Goal: Task Accomplishment & Management: Complete application form

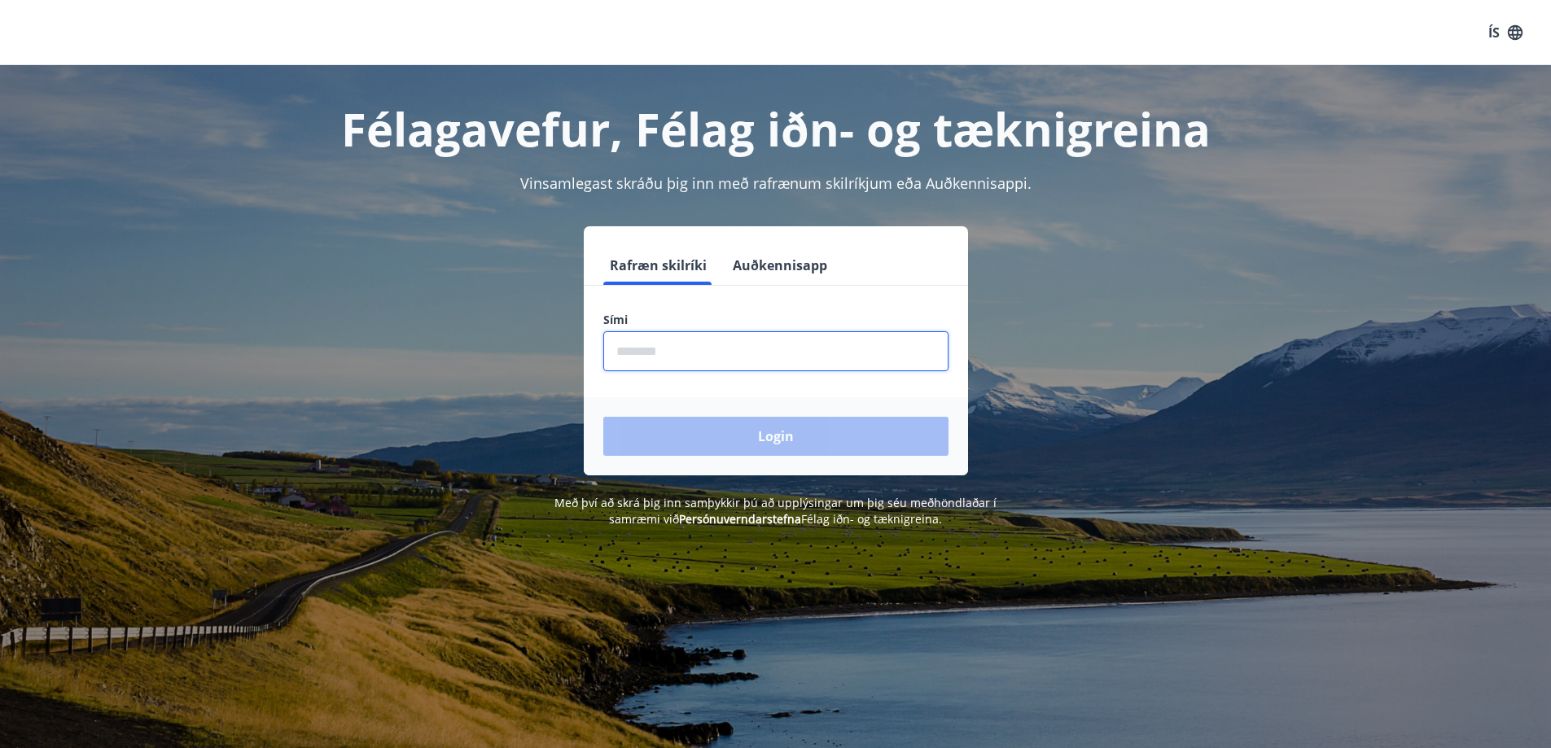
click at [673, 358] on input "phone" at bounding box center [775, 351] width 345 height 40
type input "********"
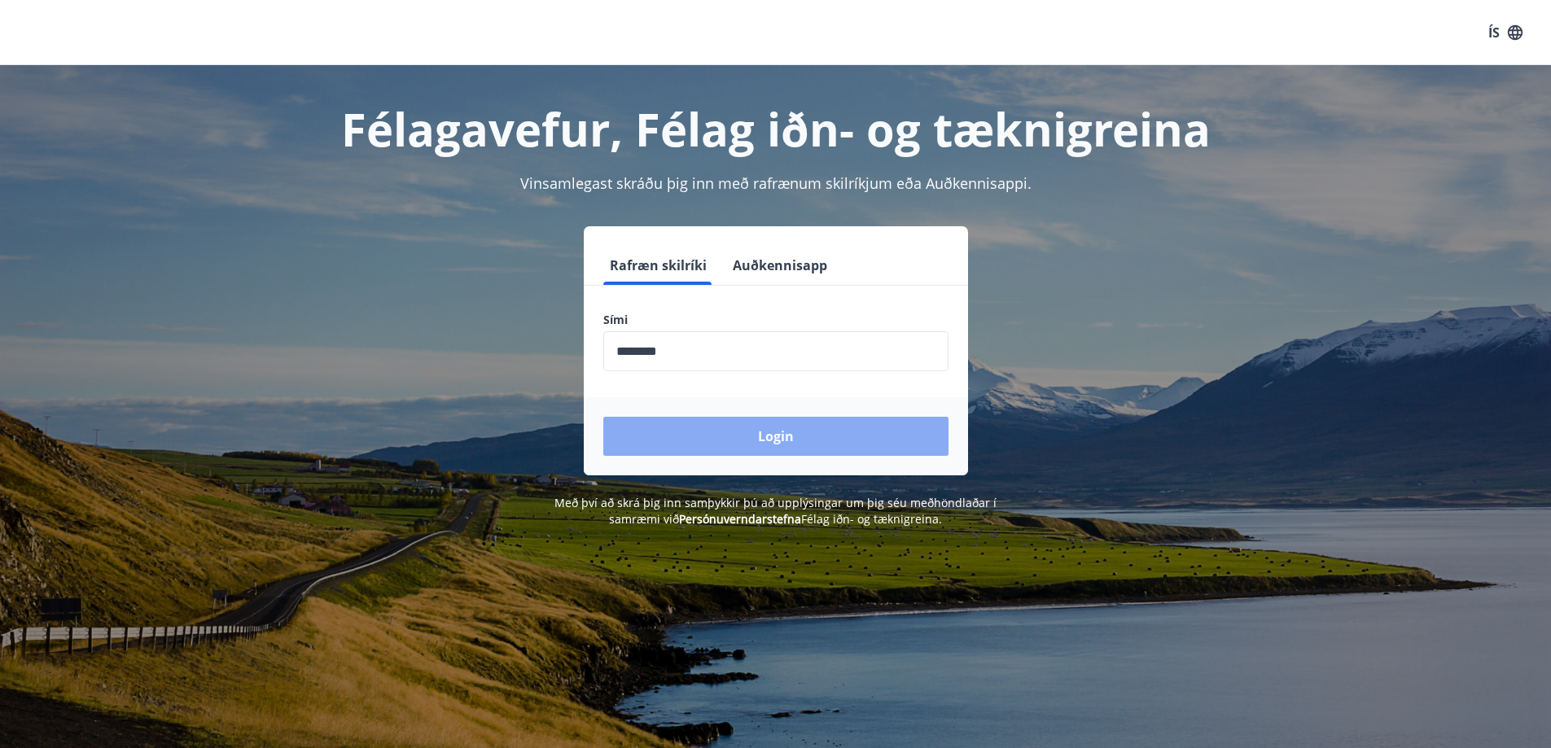
click at [780, 432] on button "Login" at bounding box center [775, 436] width 345 height 39
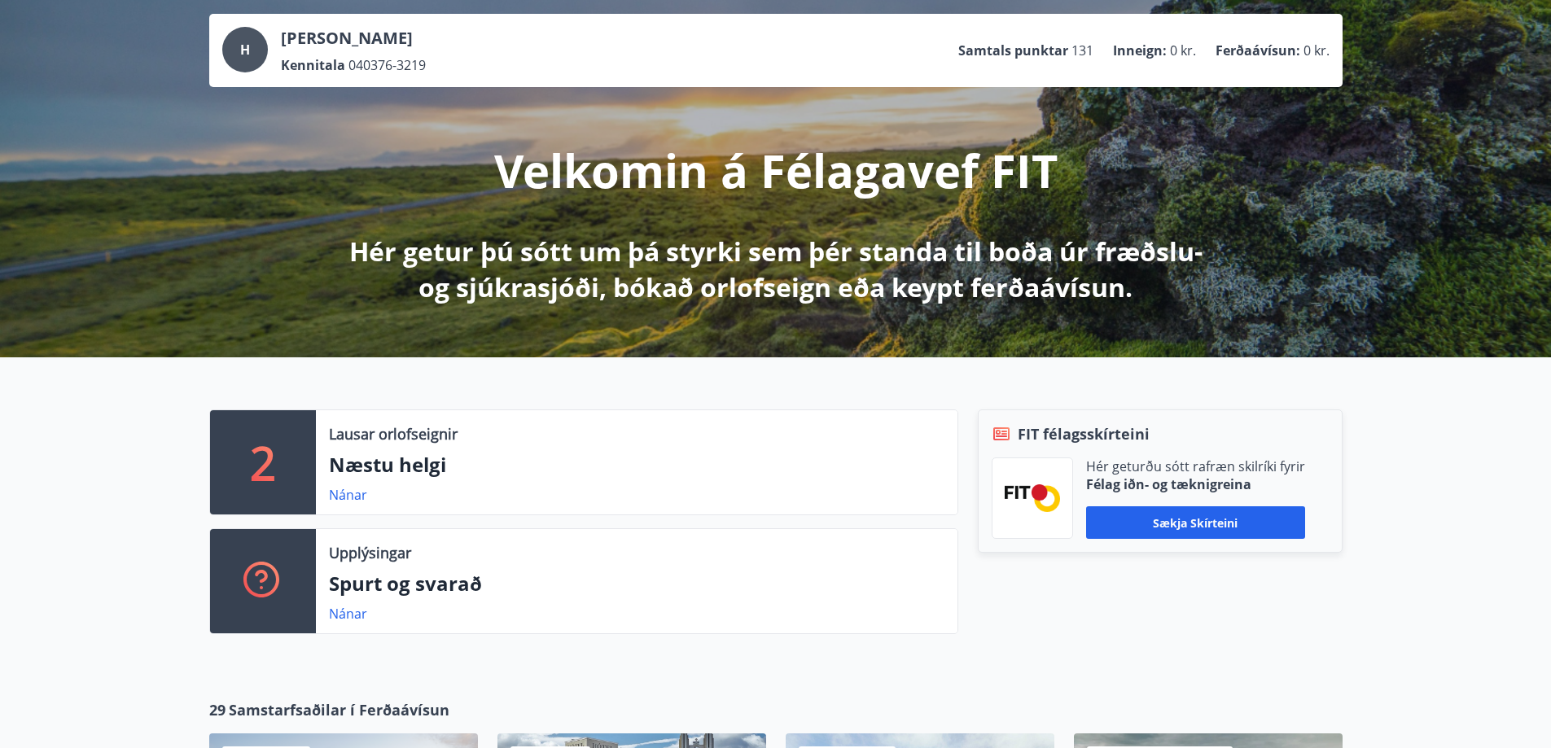
scroll to position [163, 0]
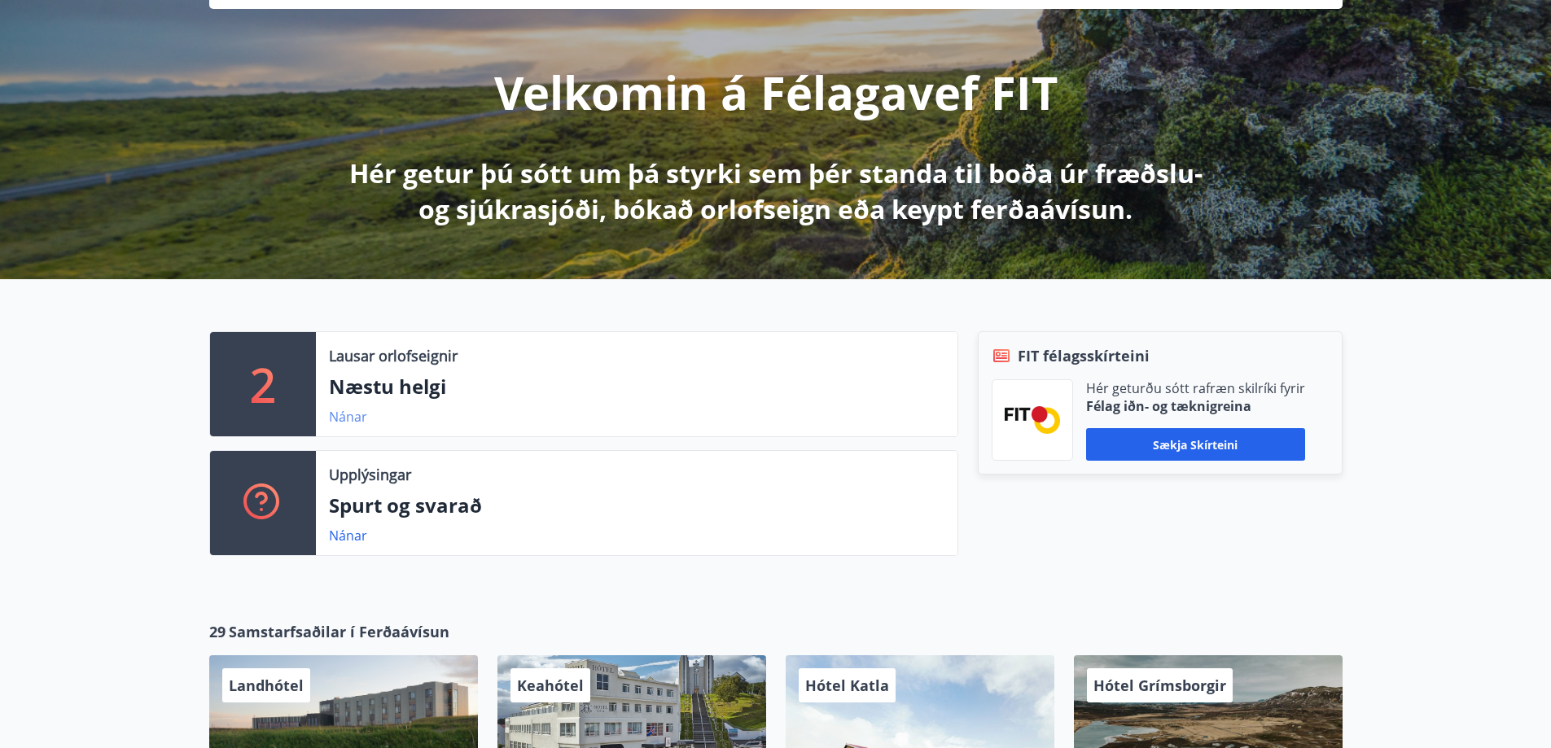
click at [347, 410] on link "Nánar" at bounding box center [348, 417] width 38 height 18
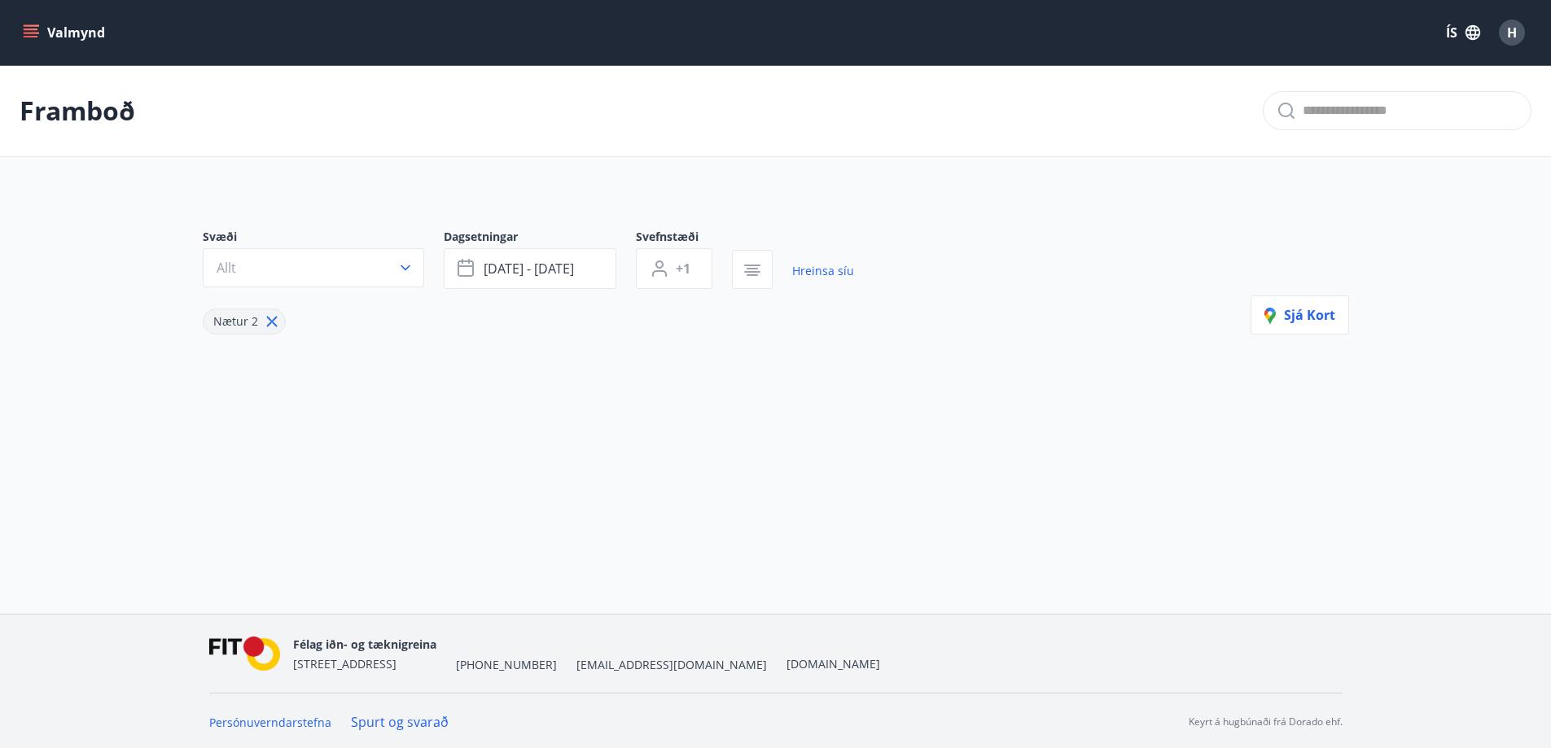
type input "*"
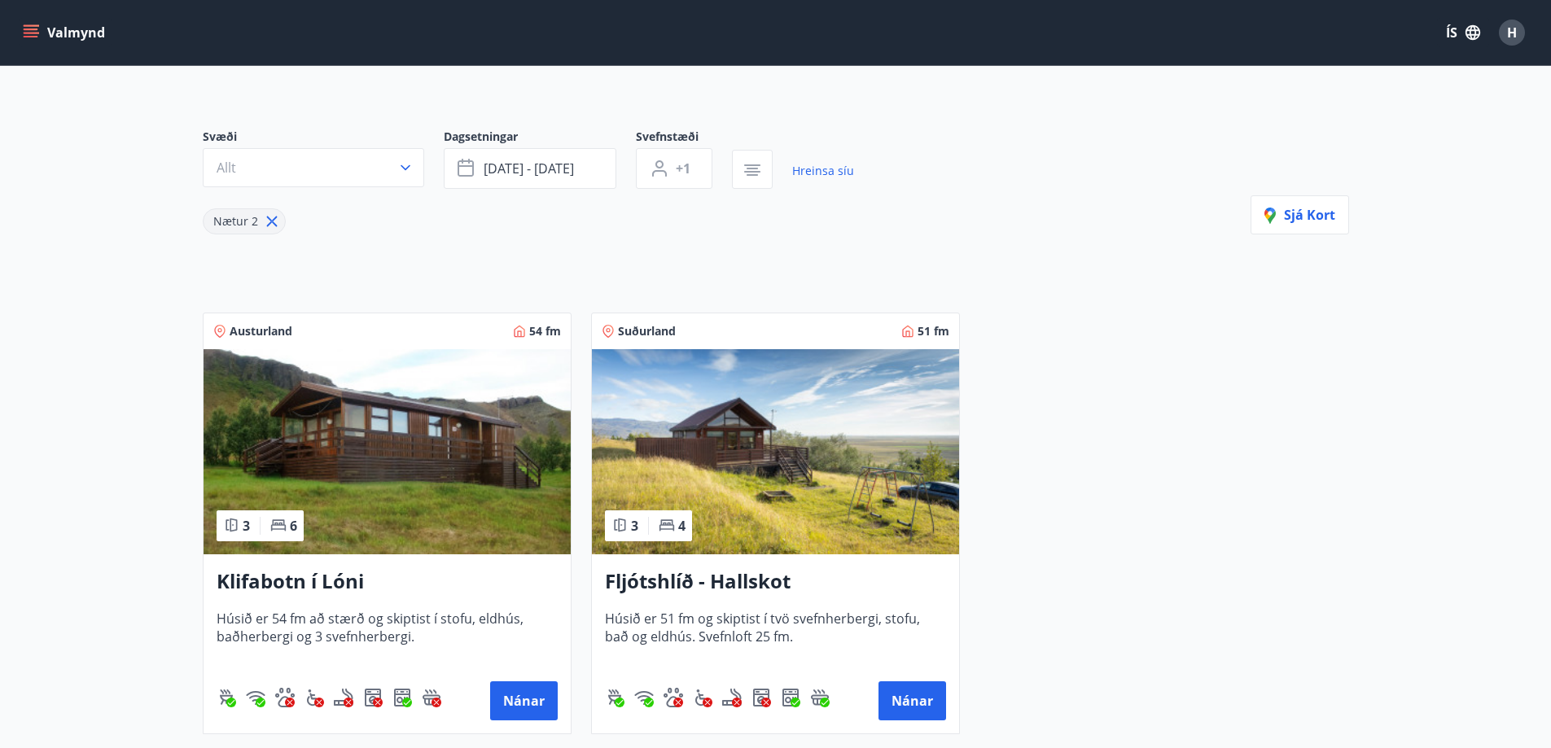
scroll to position [301, 0]
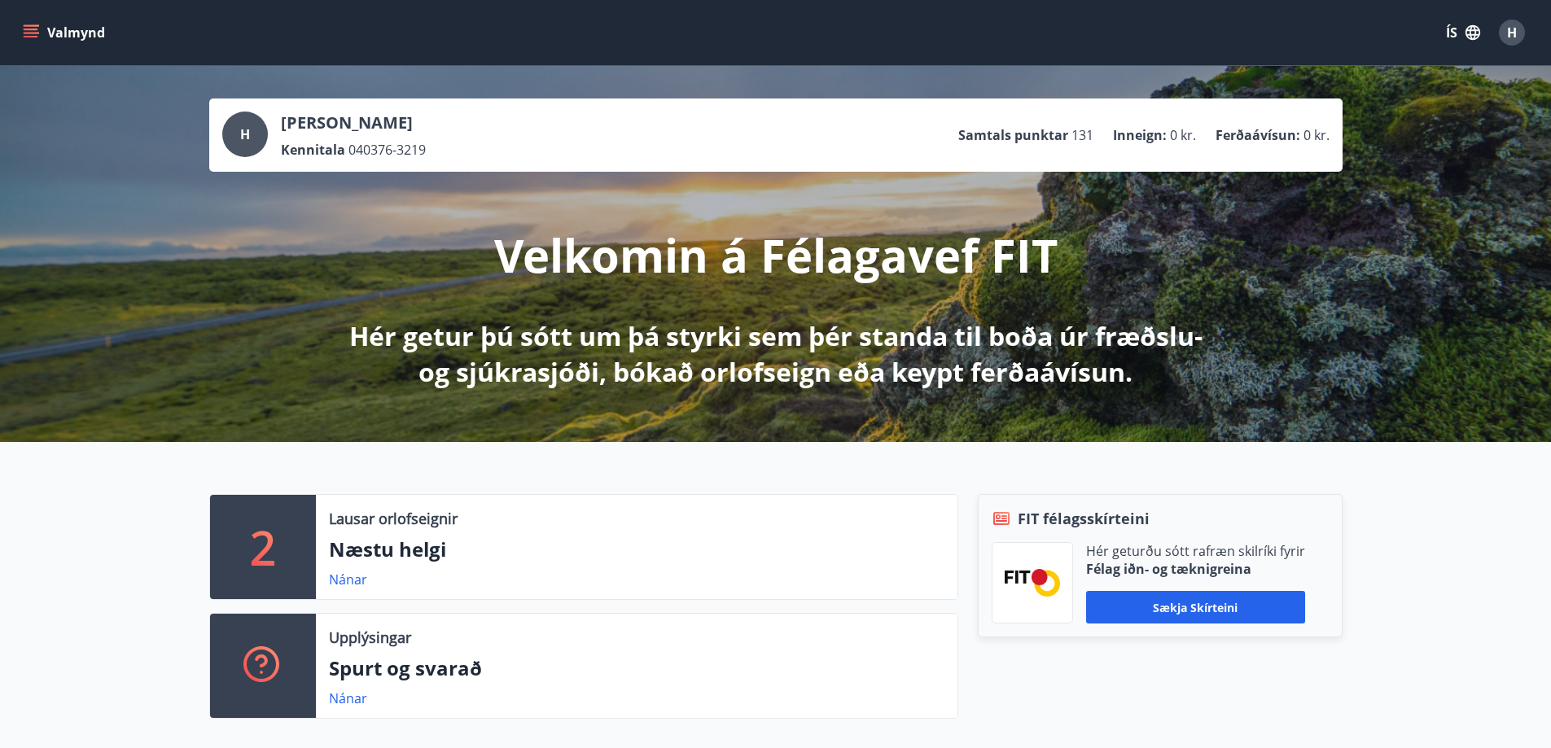
click at [18, 25] on div "Valmynd ÍS H" at bounding box center [775, 32] width 1551 height 65
click at [31, 30] on icon "menu" at bounding box center [31, 29] width 15 height 2
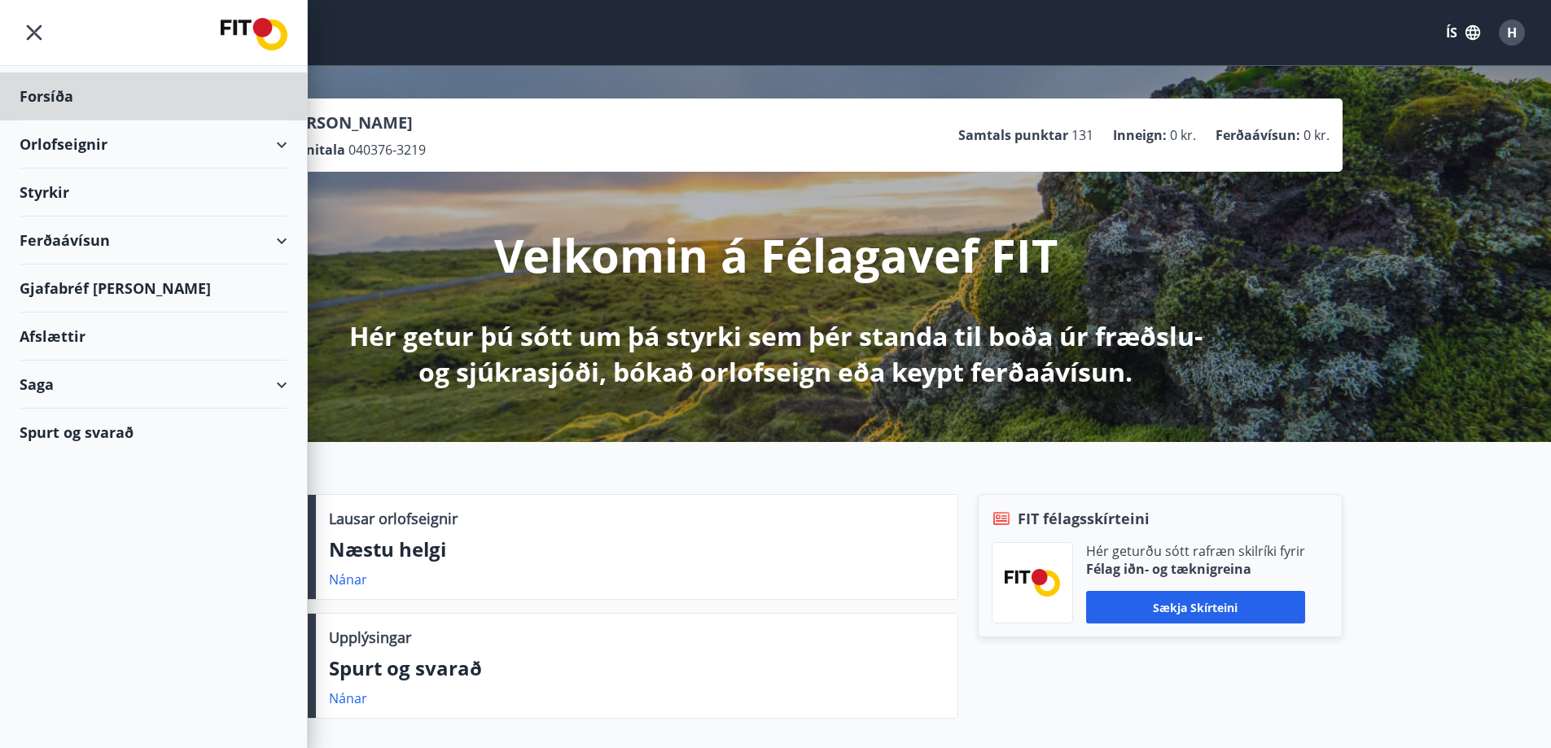
click at [72, 120] on div "Styrkir" at bounding box center [154, 96] width 268 height 48
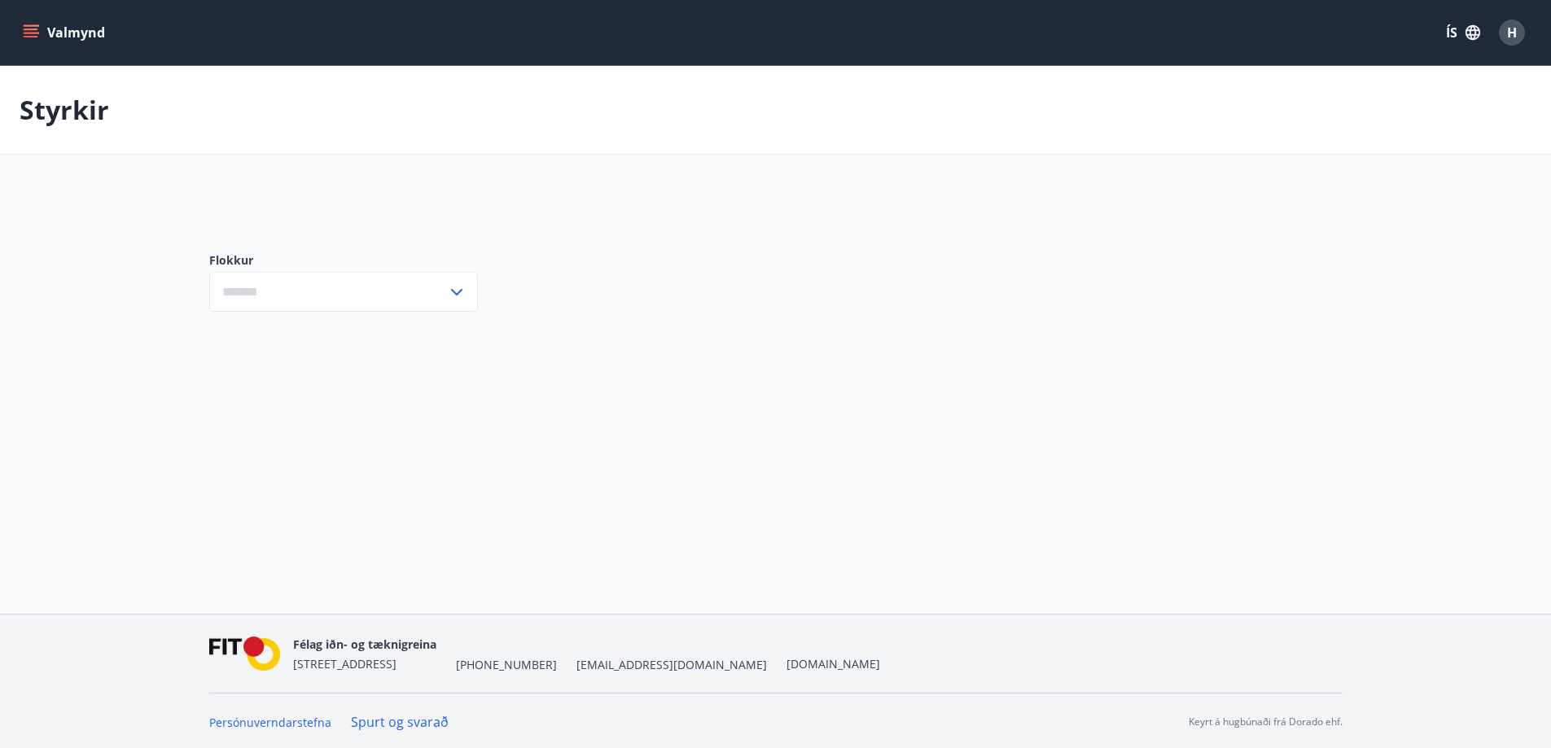
type input "***"
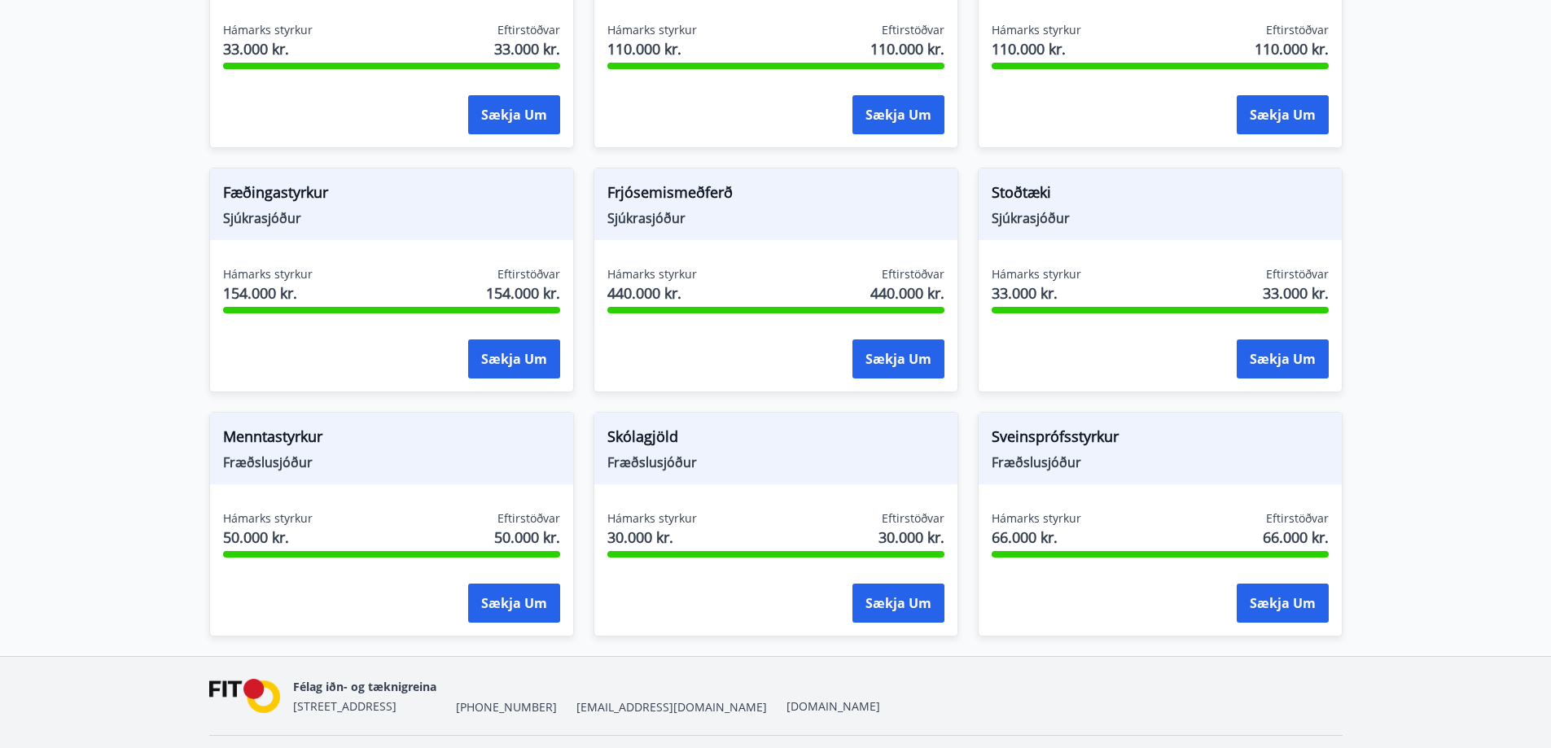
scroll to position [1160, 0]
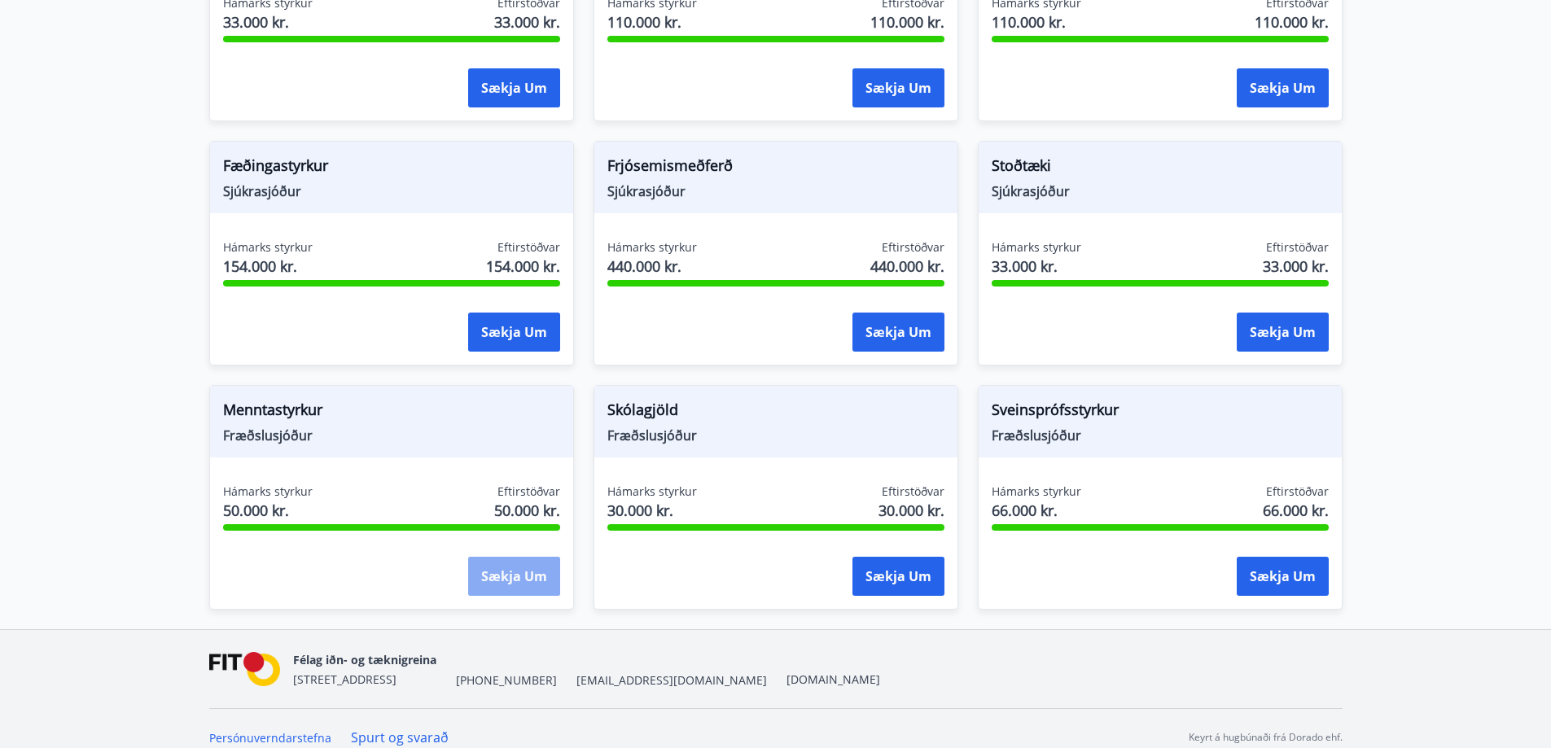
click at [522, 566] on button "Sækja um" at bounding box center [514, 576] width 92 height 39
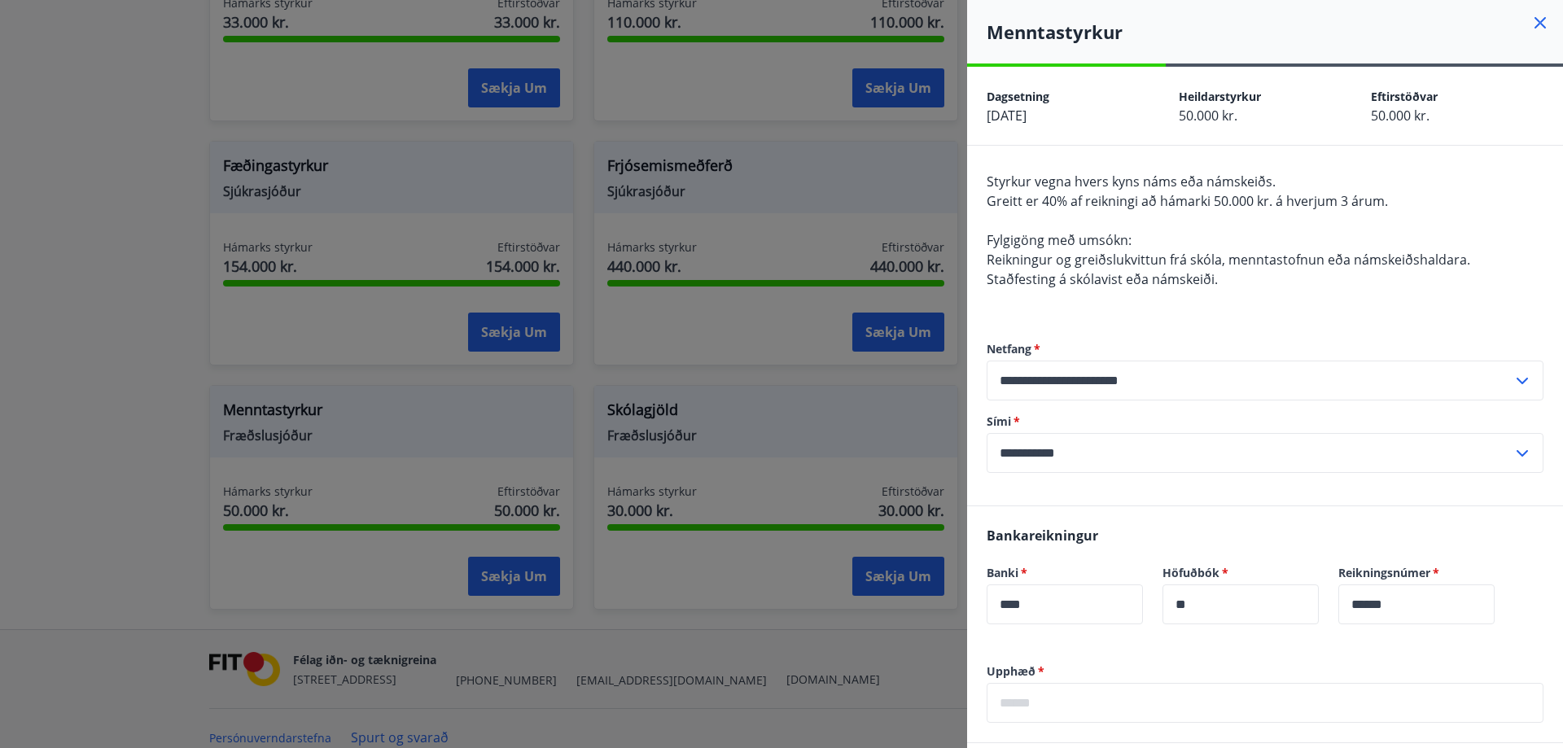
click at [1530, 21] on icon at bounding box center [1540, 23] width 20 height 20
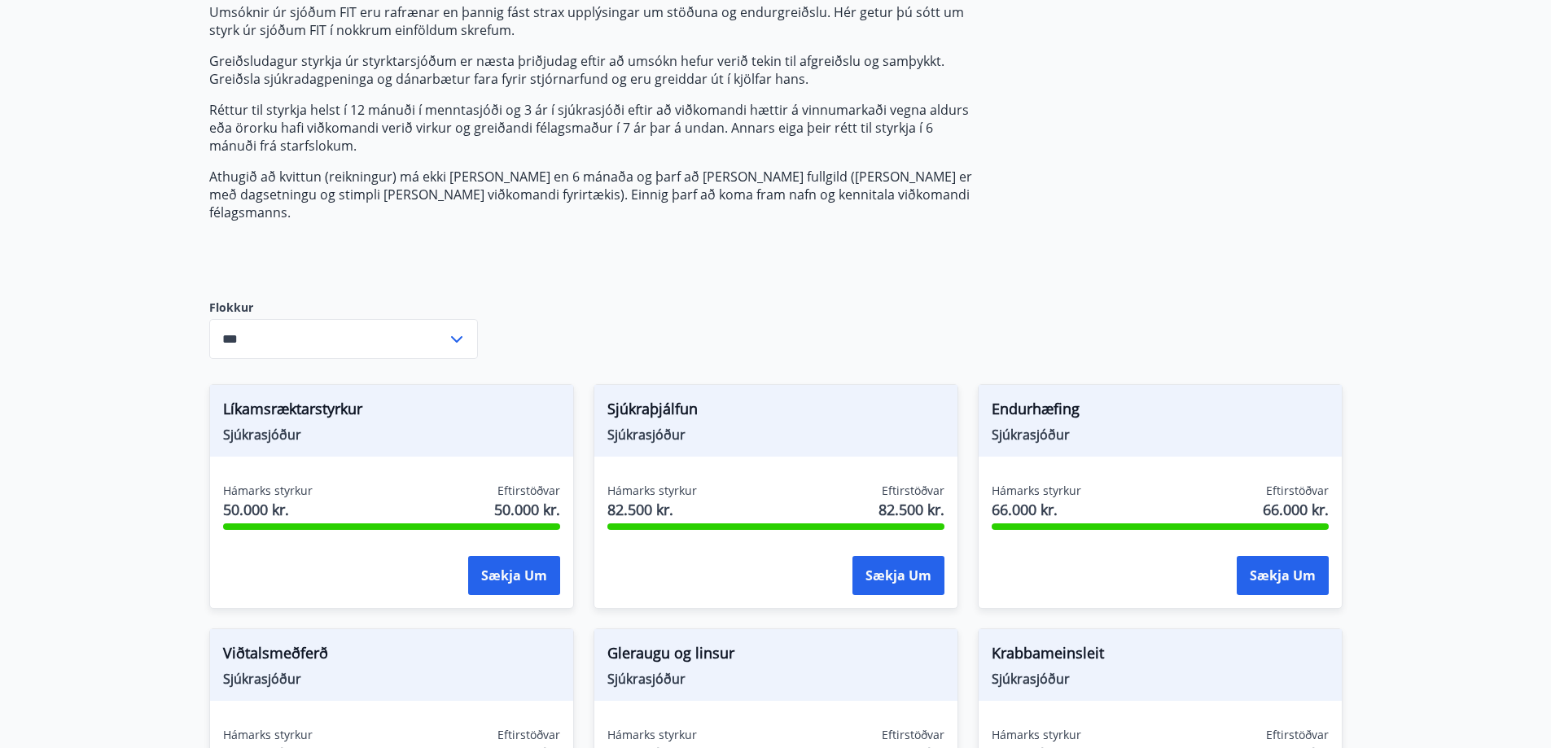
scroll to position [183, 0]
click at [526, 561] on button "Sækja um" at bounding box center [514, 576] width 92 height 39
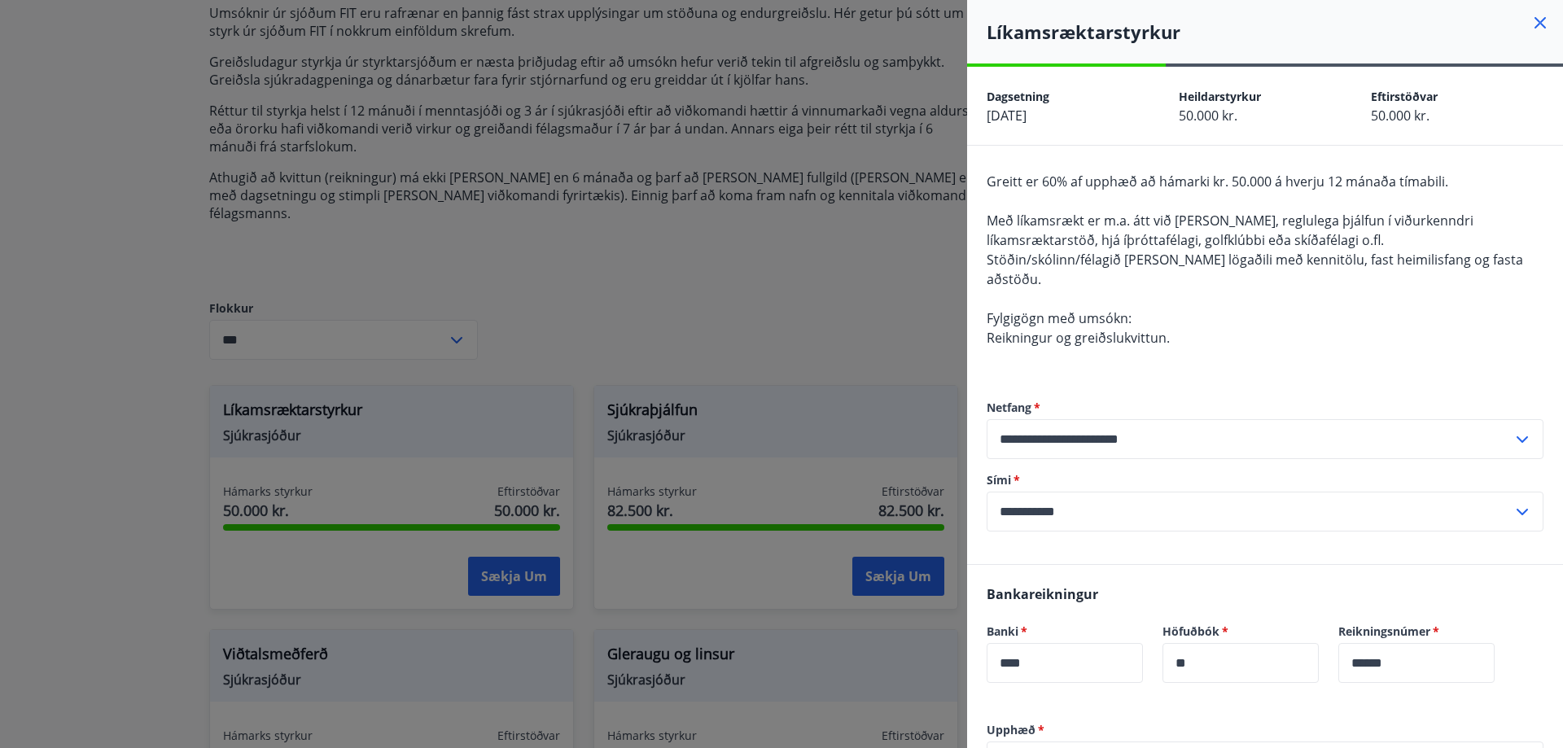
click at [1530, 21] on icon at bounding box center [1540, 23] width 20 height 20
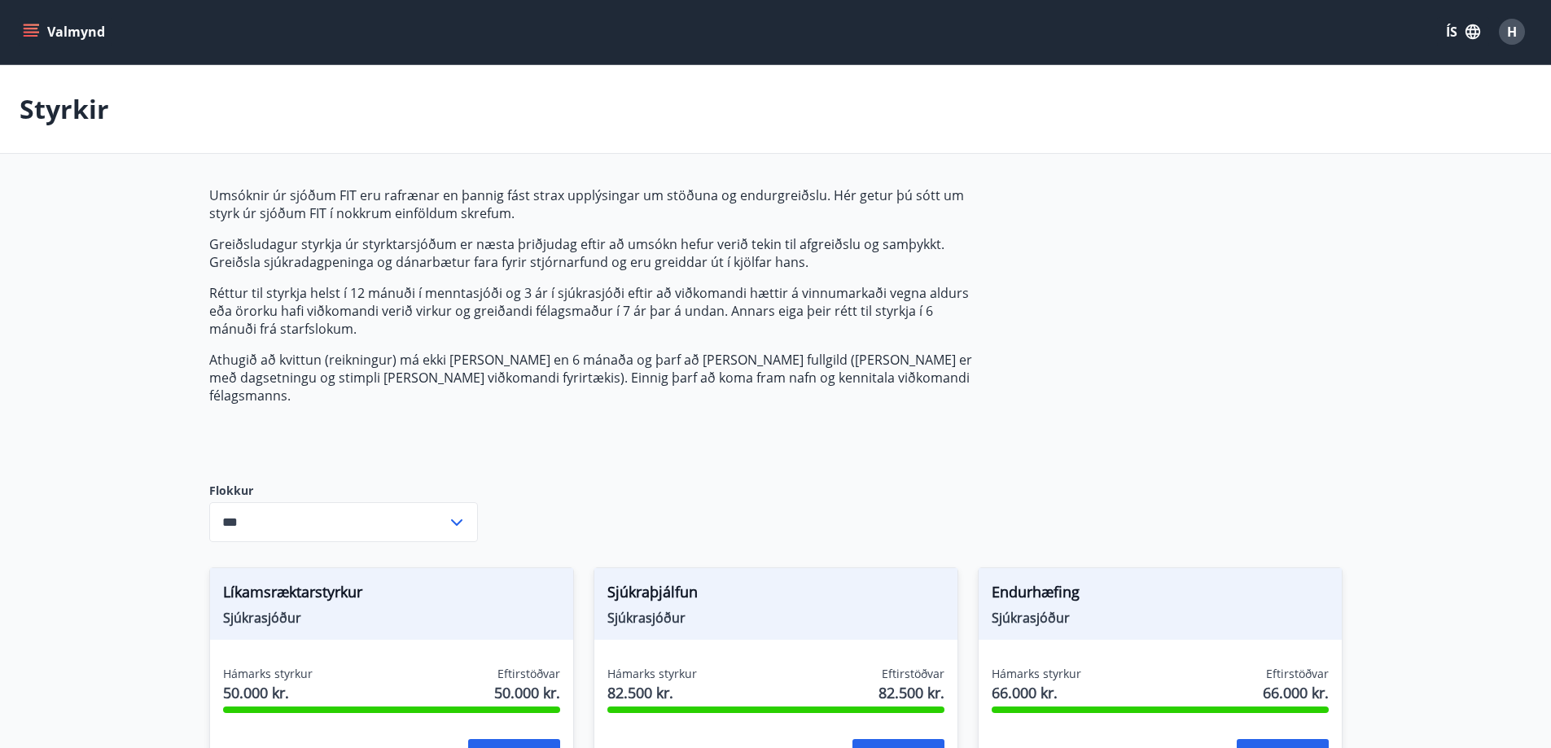
scroll to position [0, 0]
